Goal: Navigation & Orientation: Find specific page/section

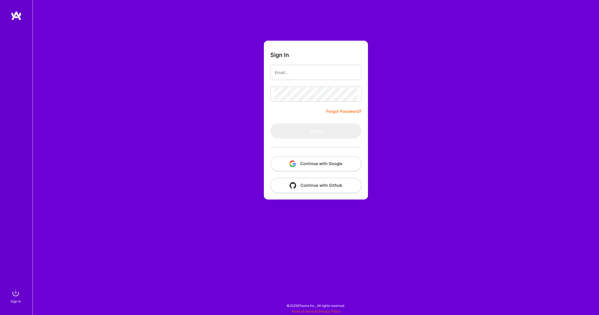
click at [309, 73] on input "email" at bounding box center [316, 73] width 82 height 14
type input "[PERSON_NAME][EMAIL_ADDRESS][DOMAIN_NAME]"
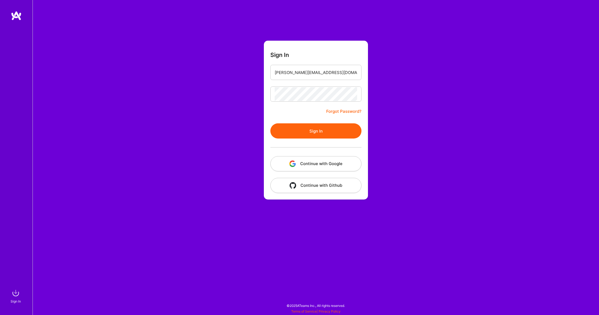
click at [335, 130] on button "Sign In" at bounding box center [315, 130] width 91 height 15
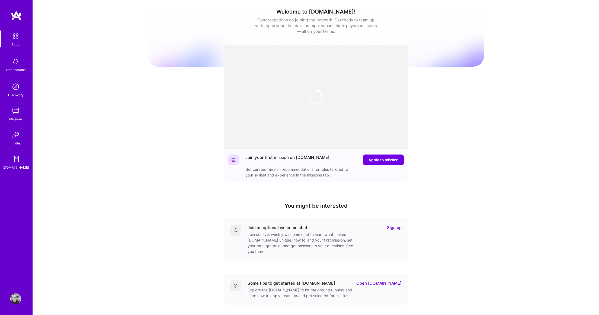
click at [18, 107] on img at bounding box center [15, 110] width 11 height 11
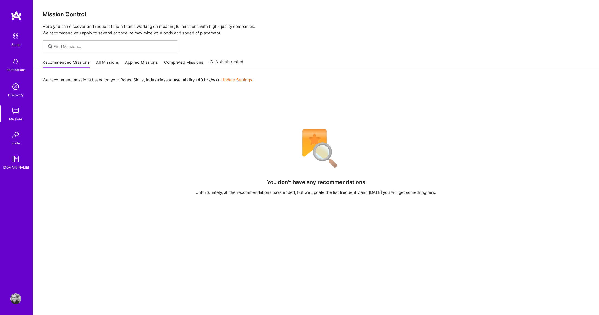
click at [104, 65] on link "All Missions" at bounding box center [107, 63] width 23 height 9
